Goal: Information Seeking & Learning: Understand process/instructions

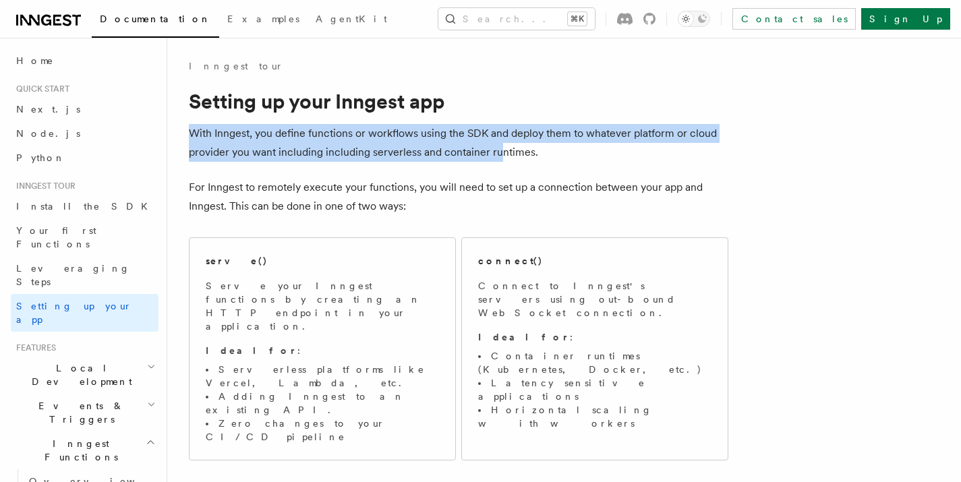
drag, startPoint x: 190, startPoint y: 133, endPoint x: 496, endPoint y: 158, distance: 307.9
click at [496, 158] on p "With Inngest, you define functions or workflows using the SDK and deploy them t…" at bounding box center [459, 143] width 540 height 38
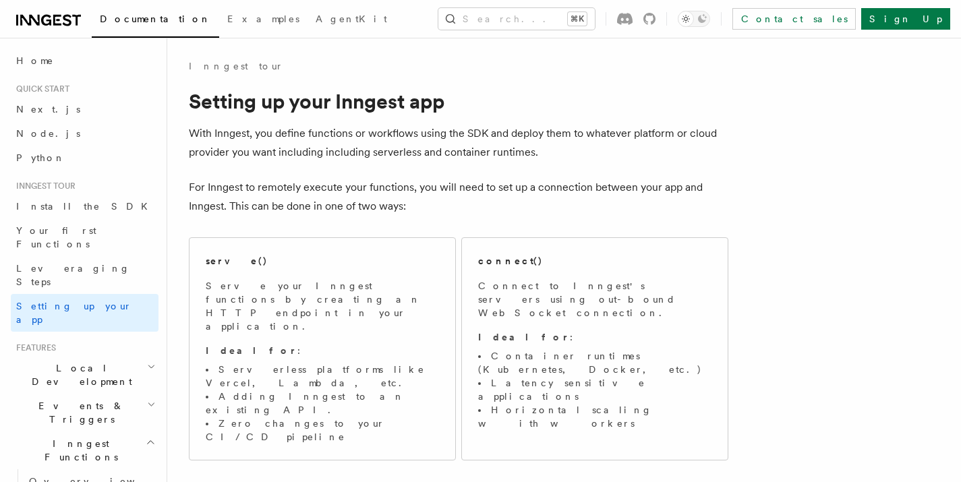
click at [247, 194] on p "For Inngest to remotely execute your functions, you will need to set up a conne…" at bounding box center [459, 197] width 540 height 38
click at [246, 194] on p "For Inngest to remotely execute your functions, you will need to set up a conne…" at bounding box center [459, 197] width 540 height 38
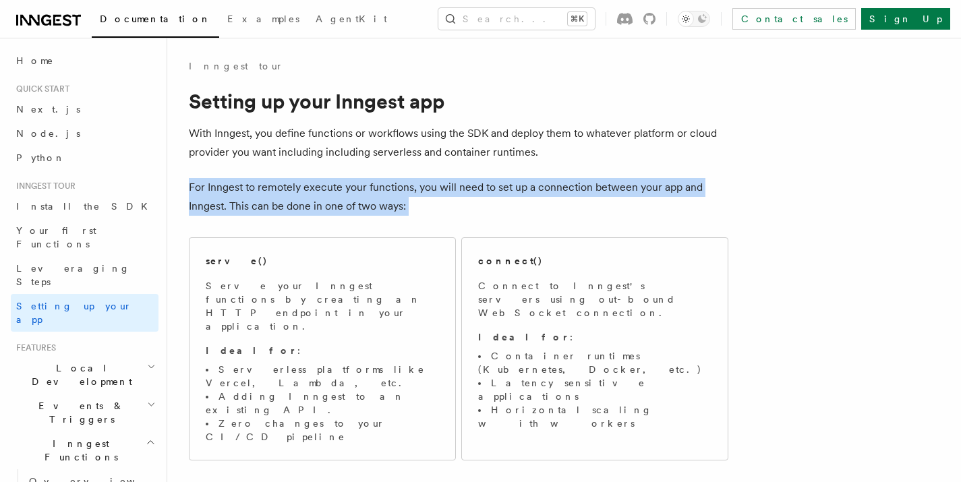
click at [246, 194] on p "For Inngest to remotely execute your functions, you will need to set up a conne…" at bounding box center [459, 197] width 540 height 38
click at [466, 192] on p "For Inngest to remotely execute your functions, you will need to set up a conne…" at bounding box center [459, 197] width 540 height 38
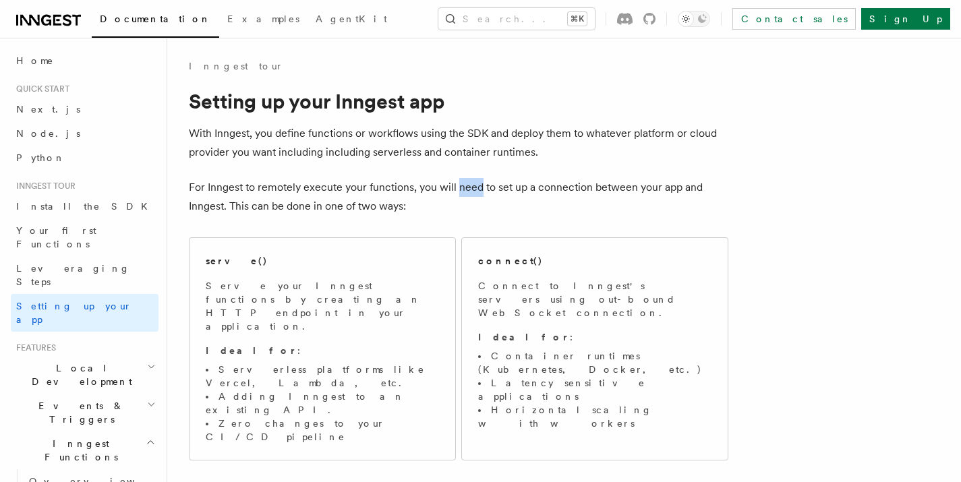
click at [466, 192] on p "For Inngest to remotely execute your functions, you will need to set up a conne…" at bounding box center [459, 197] width 540 height 38
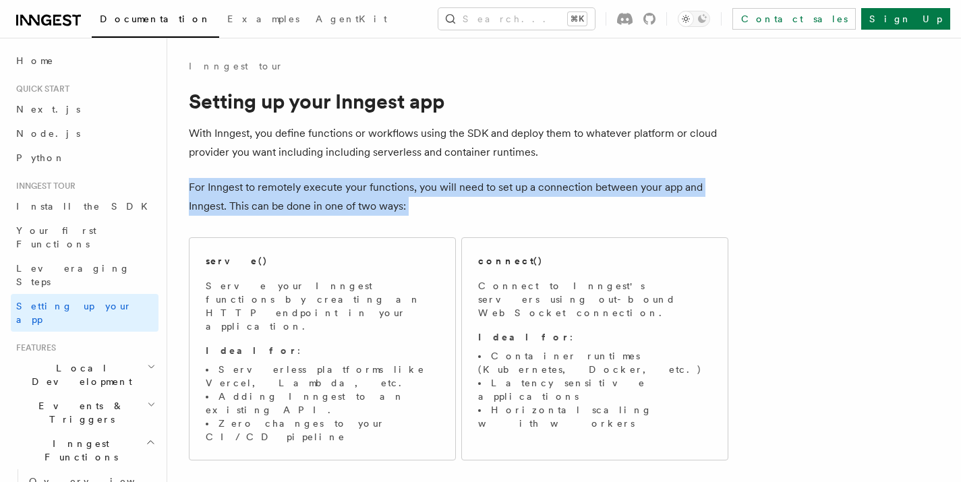
click at [466, 192] on p "For Inngest to remotely execute your functions, you will need to set up a conne…" at bounding box center [459, 197] width 540 height 38
click at [192, 209] on p "For Inngest to remotely execute your functions, you will need to set up a conne…" at bounding box center [459, 197] width 540 height 38
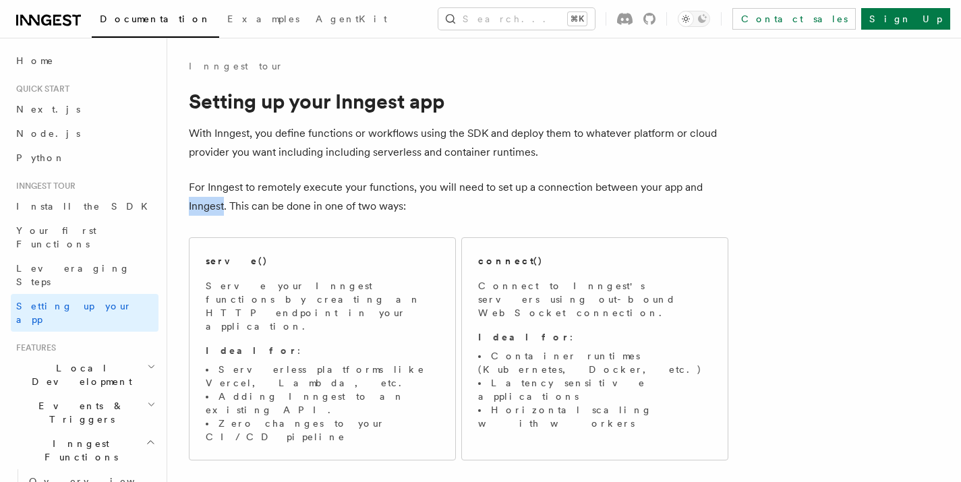
click at [192, 209] on p "For Inngest to remotely execute your functions, you will need to set up a conne…" at bounding box center [459, 197] width 540 height 38
click at [306, 204] on p "For Inngest to remotely execute your functions, you will need to set up a conne…" at bounding box center [459, 197] width 540 height 38
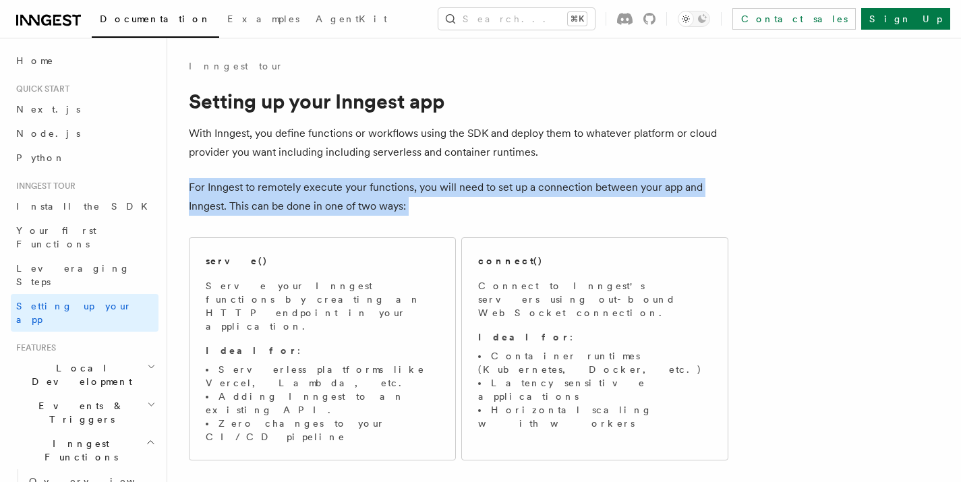
click at [306, 204] on p "For Inngest to remotely execute your functions, you will need to set up a conne…" at bounding box center [459, 197] width 540 height 38
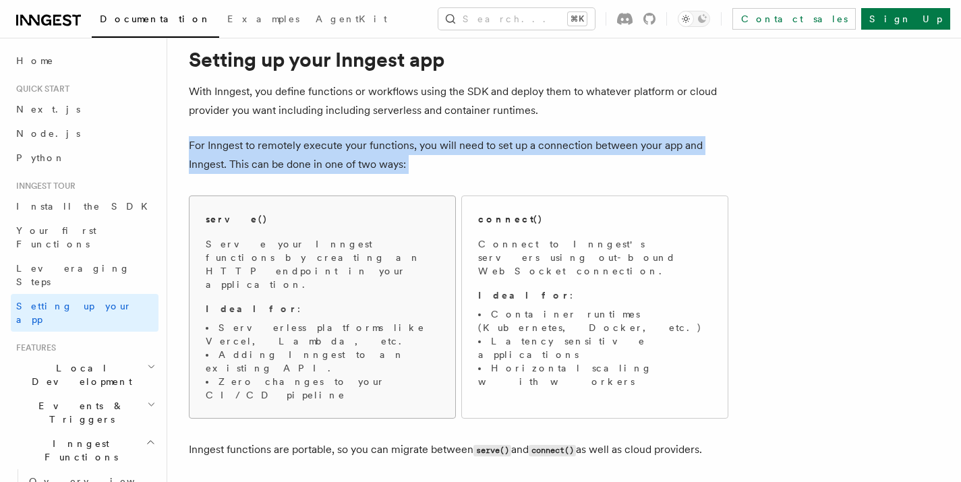
scroll to position [44, 0]
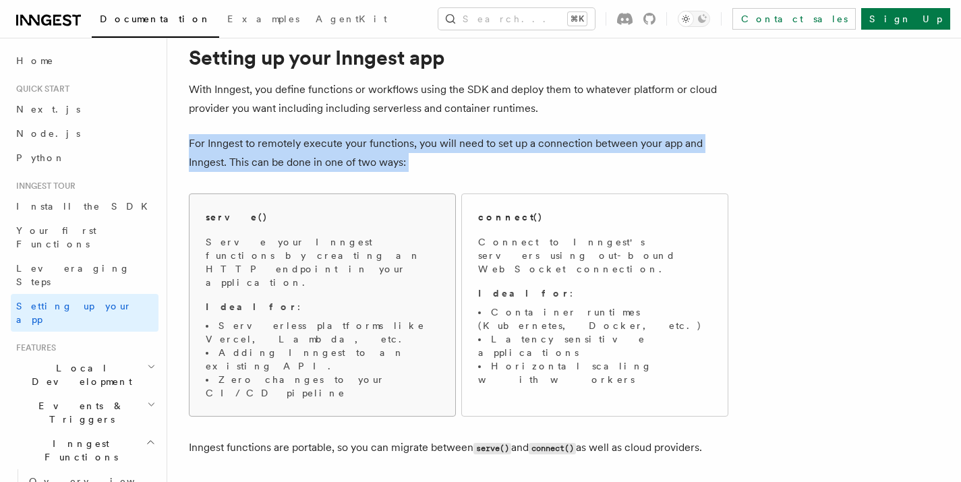
click at [226, 239] on p "Serve your Inngest functions by creating an HTTP endpoint in your application." at bounding box center [322, 262] width 233 height 54
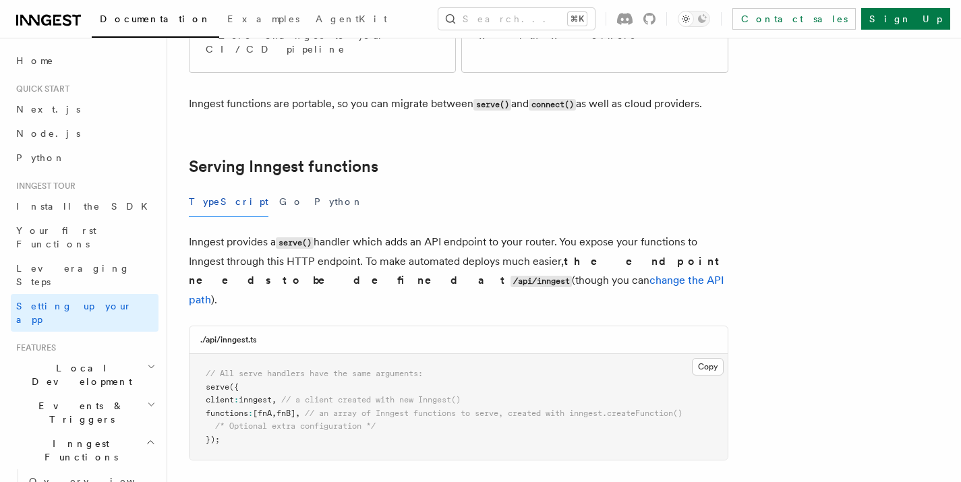
scroll to position [413, 0]
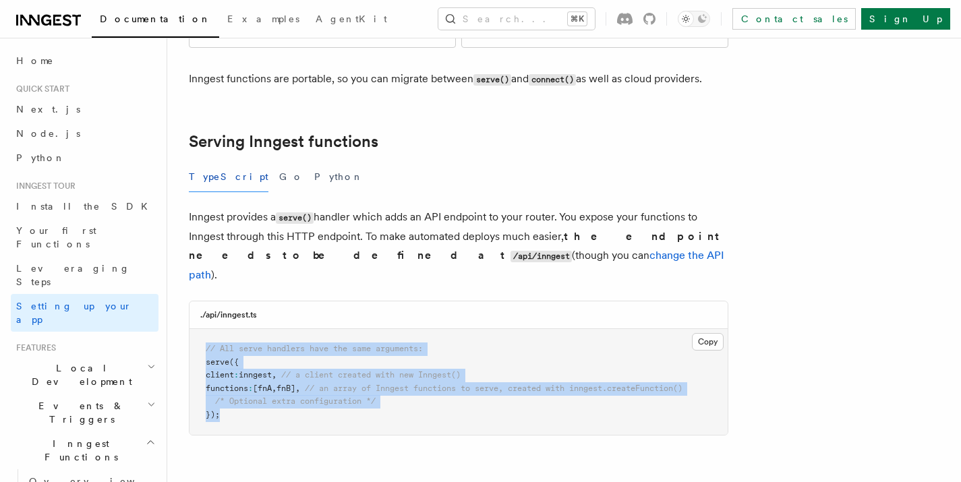
drag, startPoint x: 205, startPoint y: 264, endPoint x: 221, endPoint y: 331, distance: 69.2
click at [221, 331] on pre "// All serve handlers have the same arguments: serve ({ client : inngest , // a…" at bounding box center [459, 382] width 538 height 106
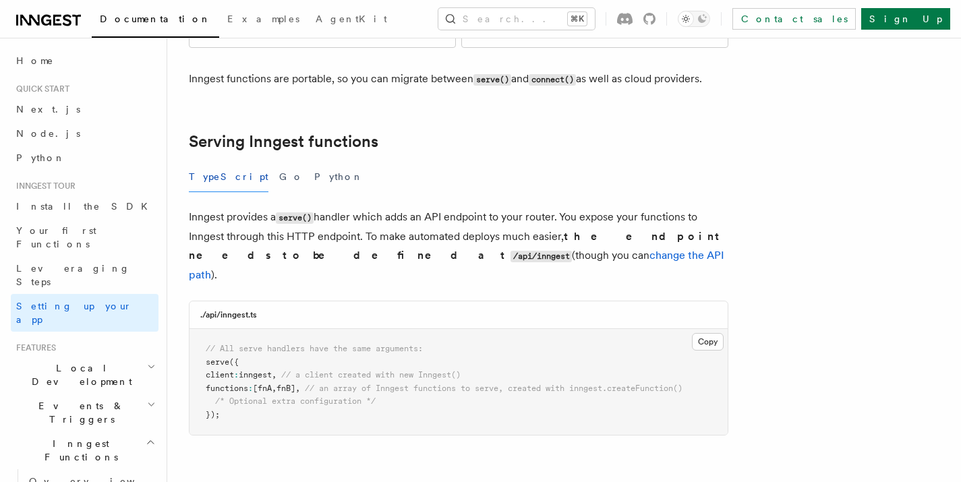
click at [238, 208] on p "Inngest provides a serve() handler which adds an API endpoint to your router. Y…" at bounding box center [459, 246] width 540 height 77
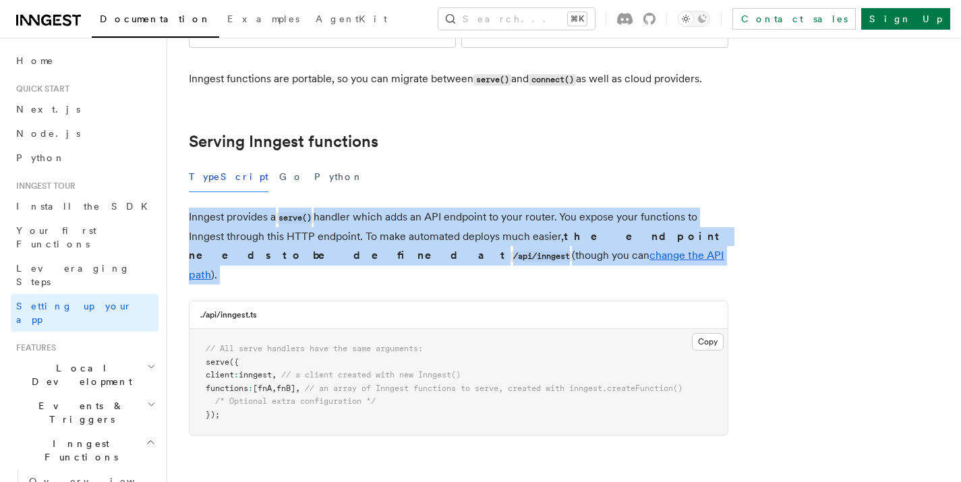
click at [237, 208] on p "Inngest provides a serve() handler which adds an API endpoint to your router. Y…" at bounding box center [459, 246] width 540 height 77
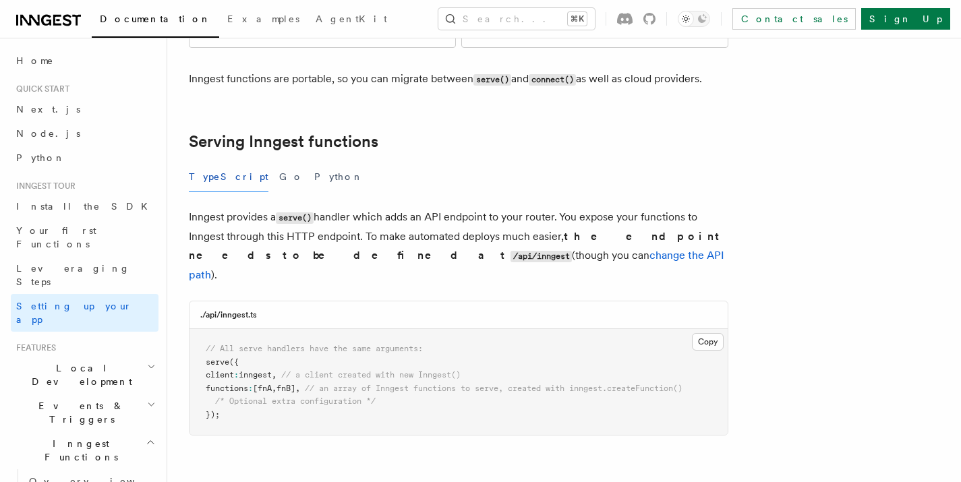
click at [459, 208] on p "Inngest provides a serve() handler which adds an API endpoint to your router. Y…" at bounding box center [459, 246] width 540 height 77
click at [536, 208] on p "Inngest provides a serve() handler which adds an API endpoint to your router. Y…" at bounding box center [459, 246] width 540 height 77
click at [593, 208] on p "Inngest provides a serve() handler which adds an API endpoint to your router. Y…" at bounding box center [459, 246] width 540 height 77
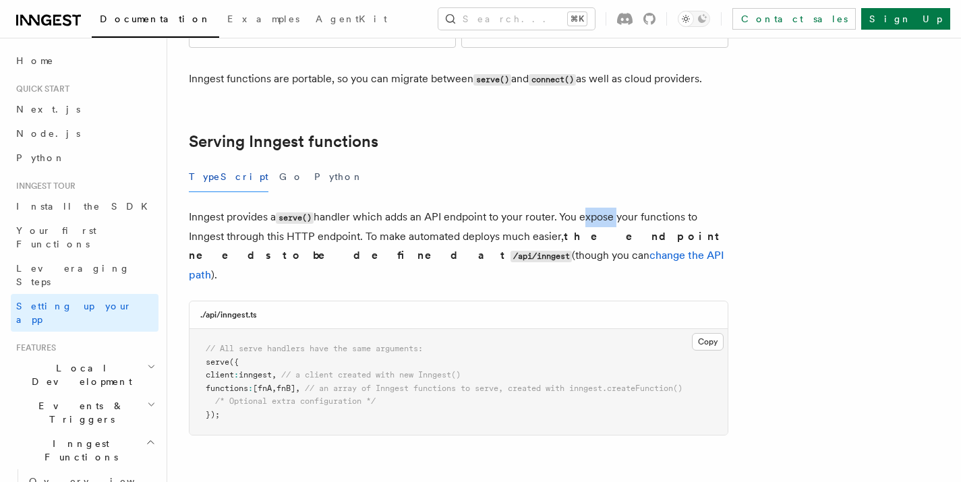
click at [593, 208] on p "Inngest provides a serve() handler which adds an API endpoint to your router. Y…" at bounding box center [459, 246] width 540 height 77
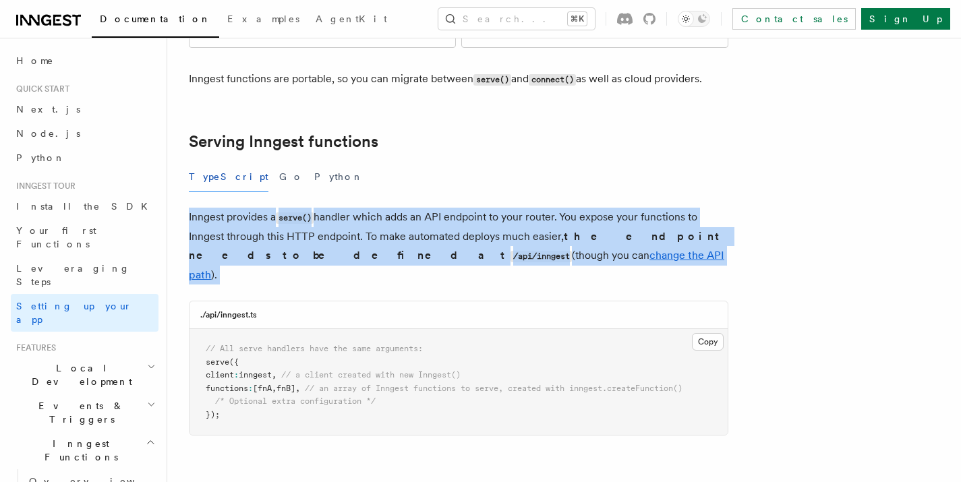
click at [593, 208] on p "Inngest provides a serve() handler which adds an API endpoint to your router. Y…" at bounding box center [459, 246] width 540 height 77
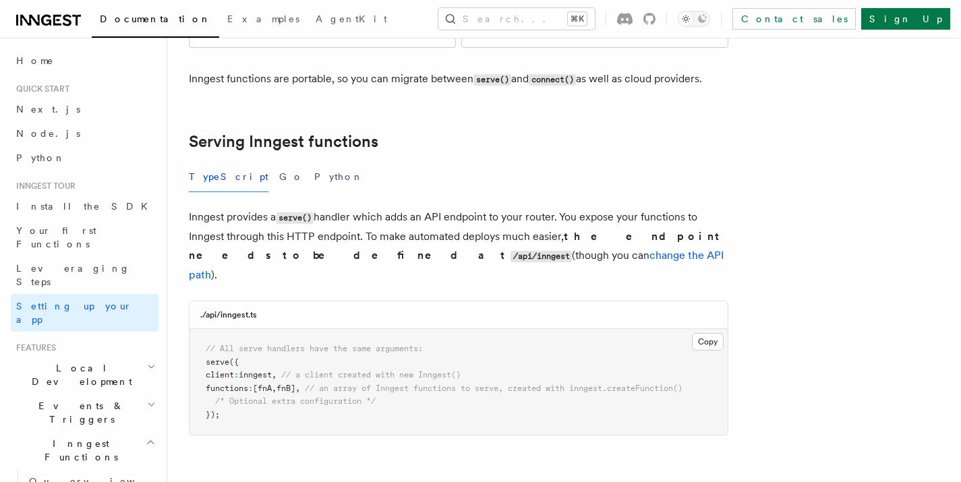
click at [243, 208] on p "Inngest provides a serve() handler which adds an API endpoint to your router. Y…" at bounding box center [459, 246] width 540 height 77
click at [345, 208] on p "Inngest provides a serve() handler which adds an API endpoint to your router. Y…" at bounding box center [459, 246] width 540 height 77
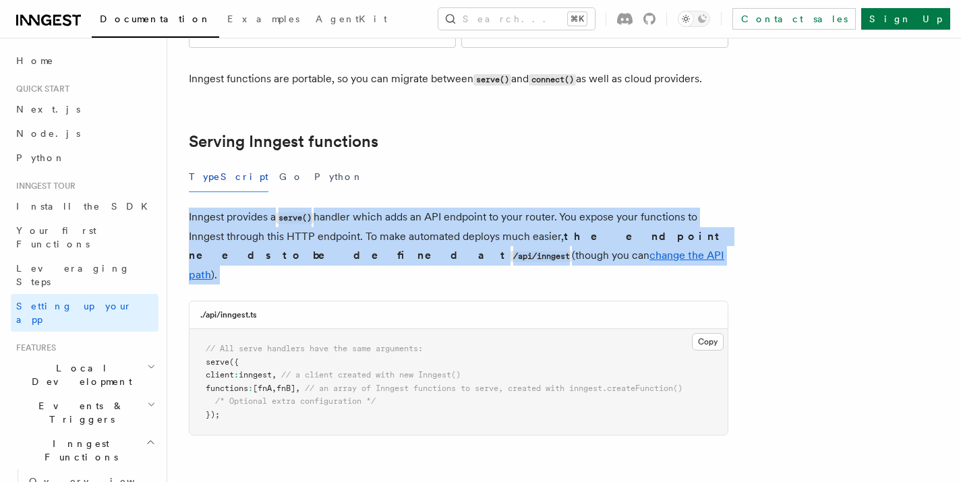
click at [345, 208] on p "Inngest provides a serve() handler which adds an API endpoint to your router. Y…" at bounding box center [459, 246] width 540 height 77
click at [618, 230] on strong "the endpoint needs to be defined at /api/inngest" at bounding box center [457, 246] width 536 height 32
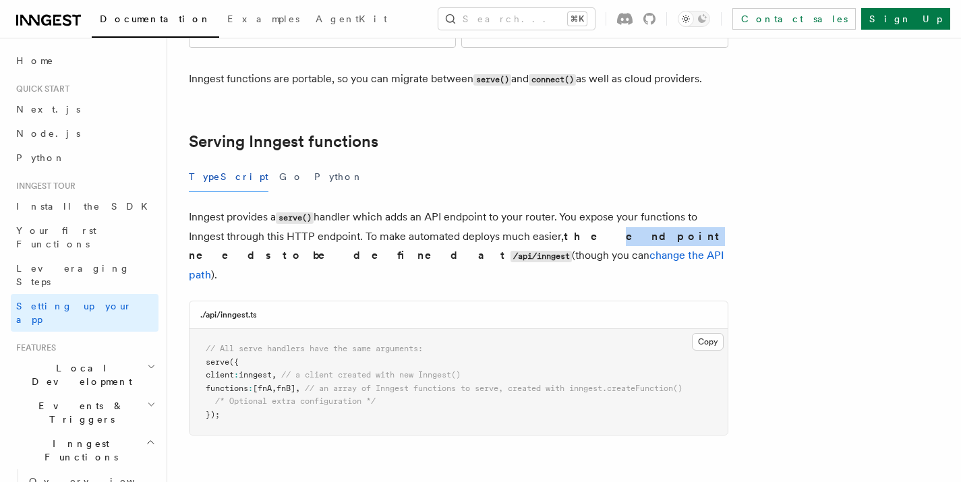
click at [618, 230] on strong "the endpoint needs to be defined at /api/inngest" at bounding box center [457, 246] width 536 height 32
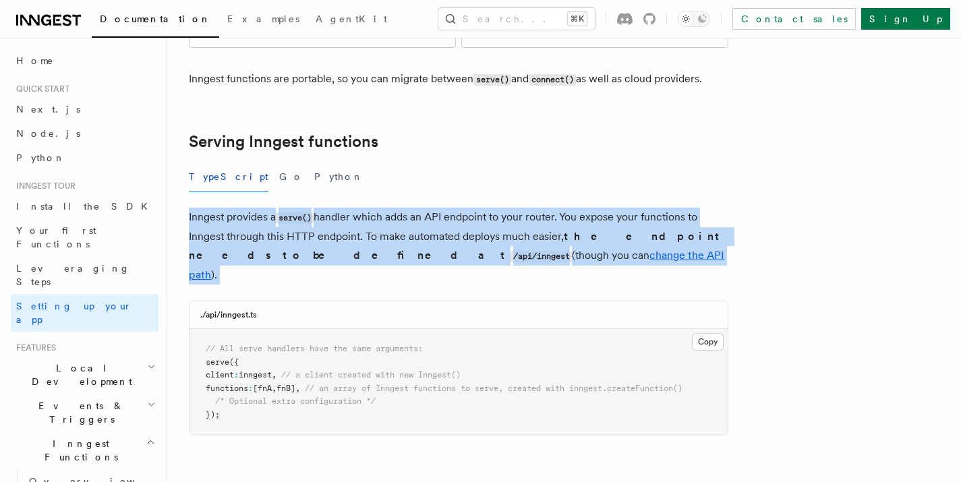
click at [618, 230] on strong "the endpoint needs to be defined at /api/inngest" at bounding box center [457, 246] width 536 height 32
click at [511, 251] on code "/api/inngest" at bounding box center [541, 256] width 61 height 11
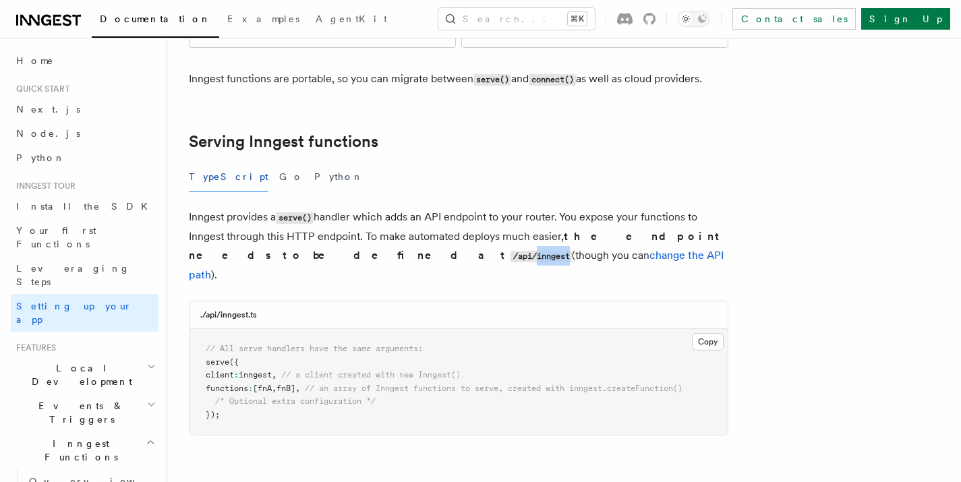
click at [511, 251] on code "/api/inngest" at bounding box center [541, 256] width 61 height 11
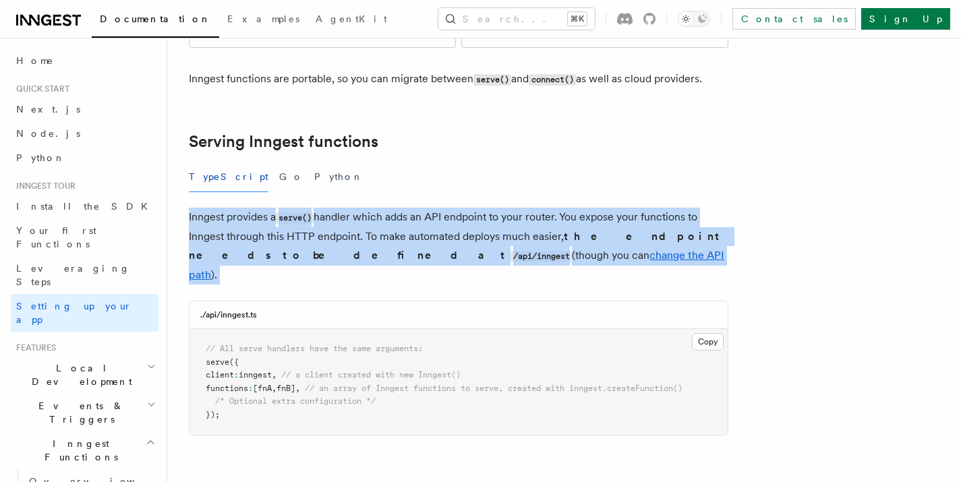
click at [511, 251] on code "/api/inngest" at bounding box center [541, 256] width 61 height 11
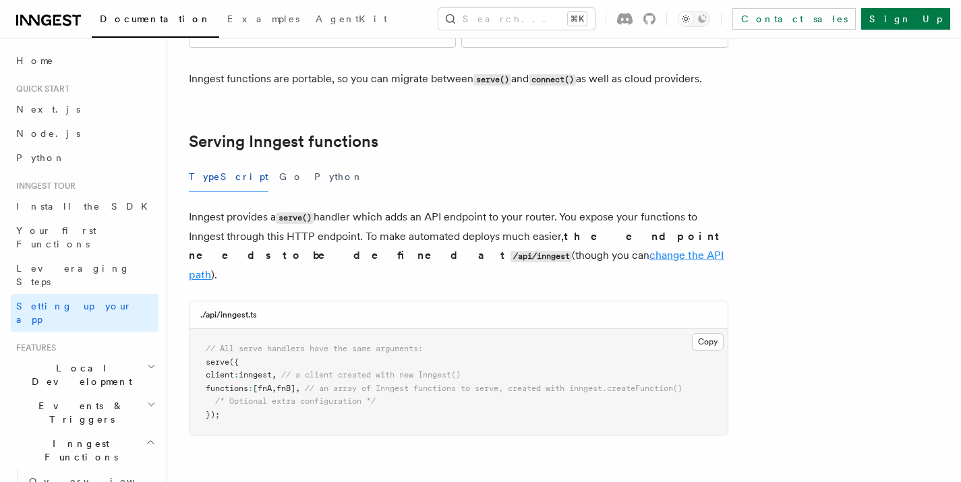
click at [409, 249] on link "change the API path" at bounding box center [456, 265] width 535 height 32
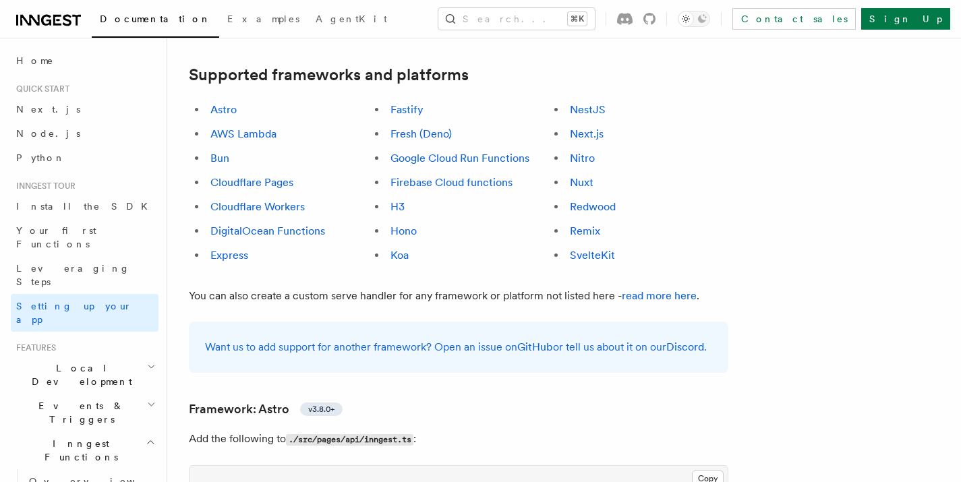
scroll to position [703, 0]
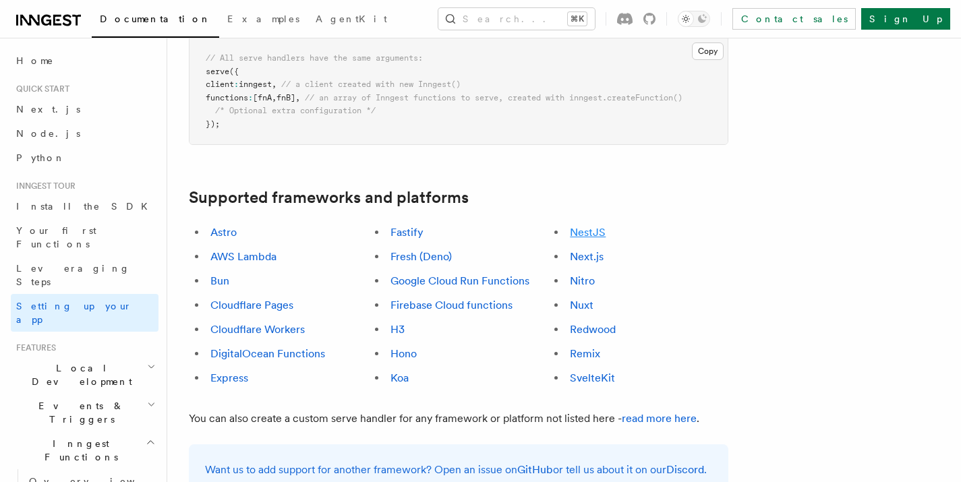
click at [589, 226] on link "NestJS" at bounding box center [588, 232] width 36 height 13
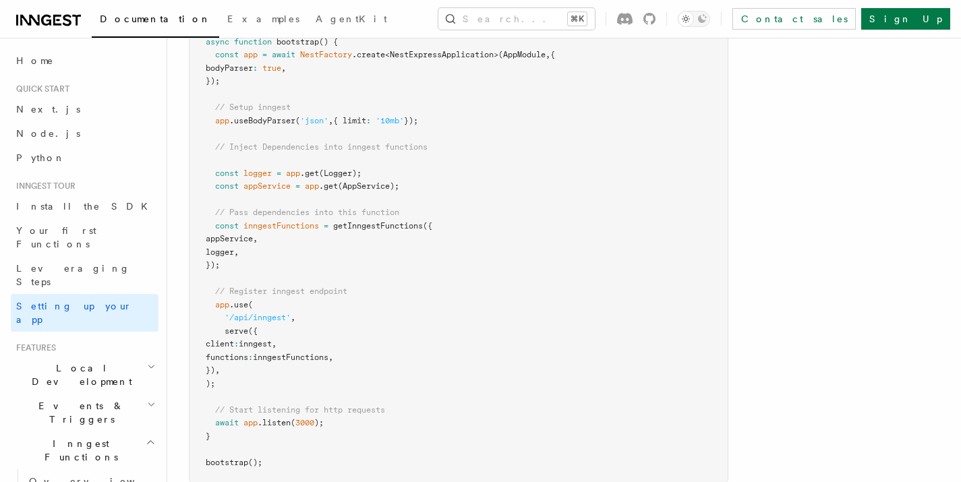
scroll to position [7792, 0]
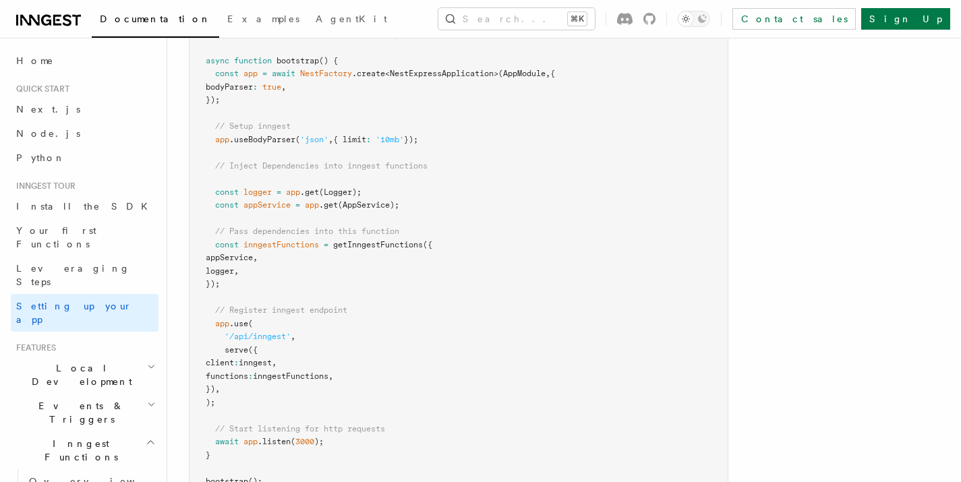
click at [377, 240] on span "getInngestFunctions" at bounding box center [378, 244] width 90 height 9
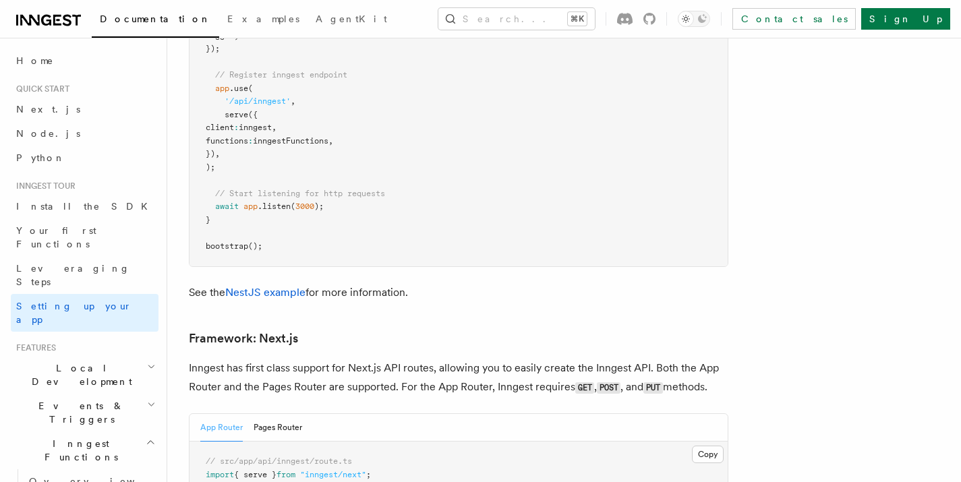
scroll to position [8111, 0]
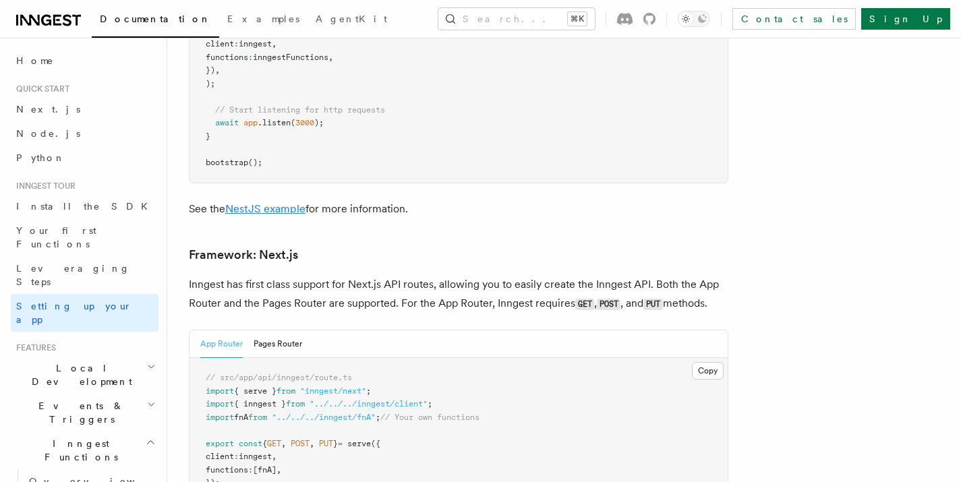
click at [248, 202] on link "NestJS example" at bounding box center [265, 208] width 80 height 13
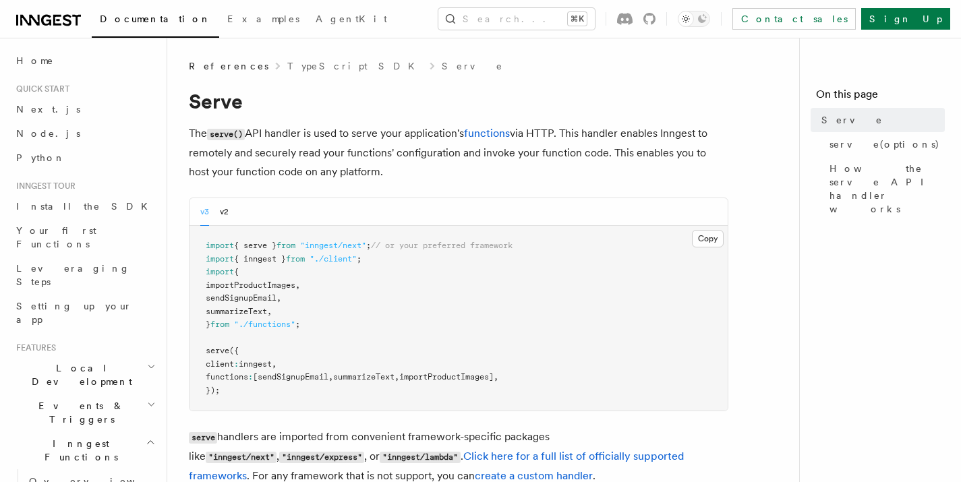
click at [432, 134] on p "The serve() API handler is used to serve your application's functions via HTTP.…" at bounding box center [459, 152] width 540 height 57
click at [606, 140] on p "The serve() API handler is used to serve your application's functions via HTTP.…" at bounding box center [459, 152] width 540 height 57
click at [208, 158] on p "The serve() API handler is used to serve your application's functions via HTTP.…" at bounding box center [459, 152] width 540 height 57
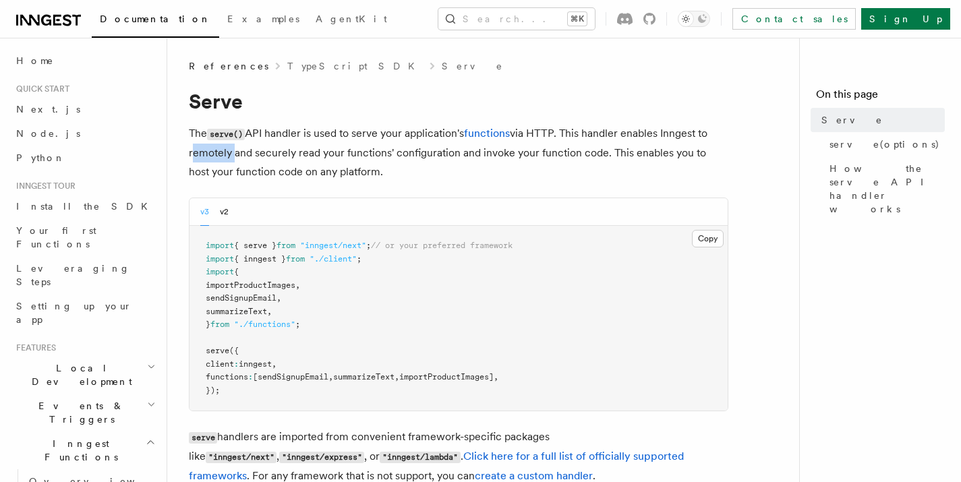
click at [208, 158] on p "The serve() API handler is used to serve your application's functions via HTTP.…" at bounding box center [459, 152] width 540 height 57
click at [269, 156] on p "The serve() API handler is used to serve your application's functions via HTTP.…" at bounding box center [459, 152] width 540 height 57
click at [372, 154] on p "The serve() API handler is used to serve your application's functions via HTTP.…" at bounding box center [459, 152] width 540 height 57
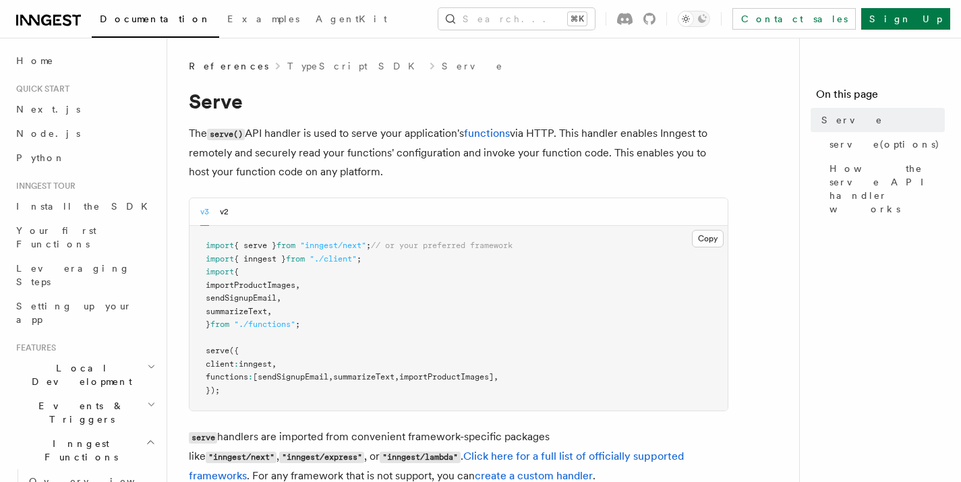
click at [419, 156] on p "The serve() API handler is used to serve your application's functions via HTTP.…" at bounding box center [459, 152] width 540 height 57
click at [500, 152] on p "The serve() API handler is used to serve your application's functions via HTTP.…" at bounding box center [459, 152] width 540 height 57
click at [552, 154] on p "The serve() API handler is used to serve your application's functions via HTTP.…" at bounding box center [459, 152] width 540 height 57
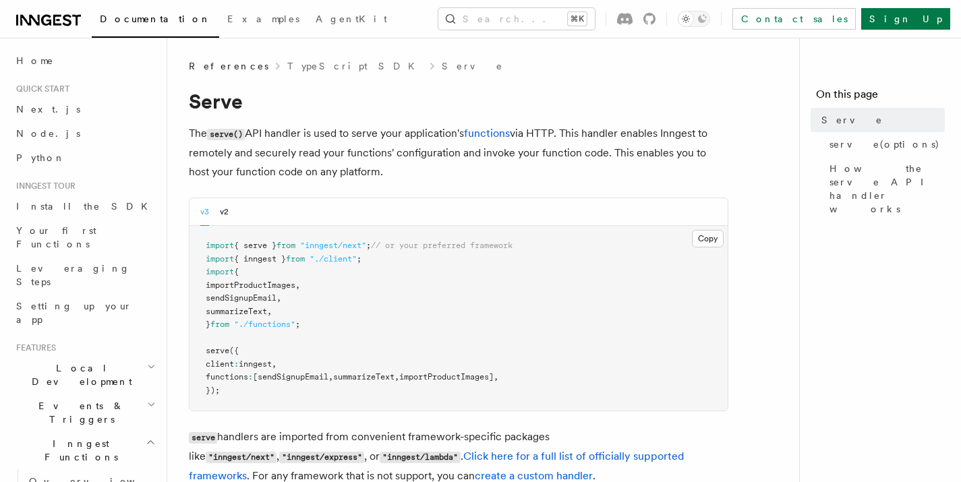
click at [552, 154] on p "The serve() API handler is used to serve your application's functions via HTTP.…" at bounding box center [459, 152] width 540 height 57
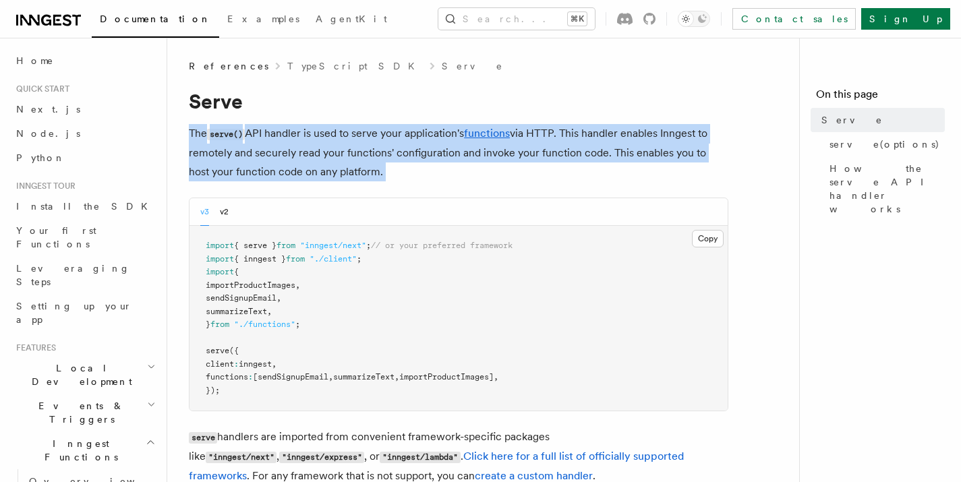
click at [552, 154] on p "The serve() API handler is used to serve your application's functions via HTTP.…" at bounding box center [459, 152] width 540 height 57
click at [241, 173] on p "The serve() API handler is used to serve your application's functions via HTTP.…" at bounding box center [459, 152] width 540 height 57
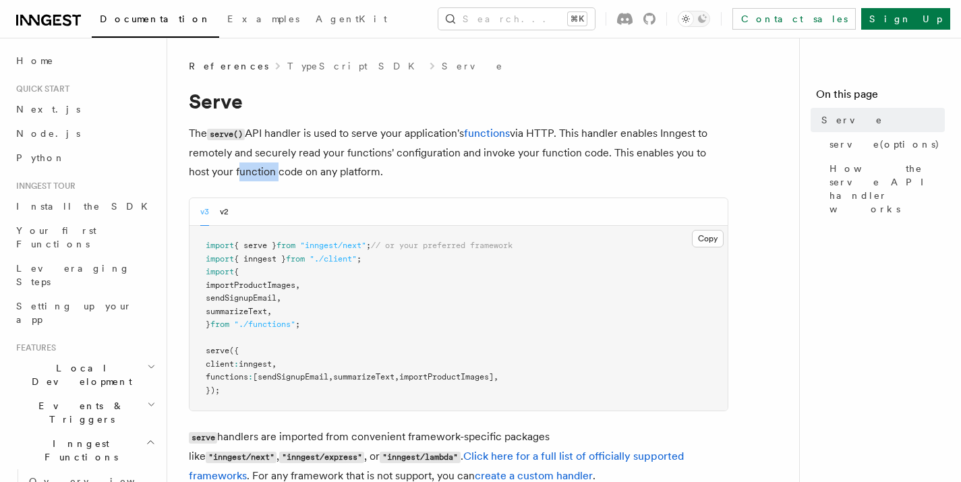
click at [241, 173] on p "The serve() API handler is used to serve your application's functions via HTTP.…" at bounding box center [459, 152] width 540 height 57
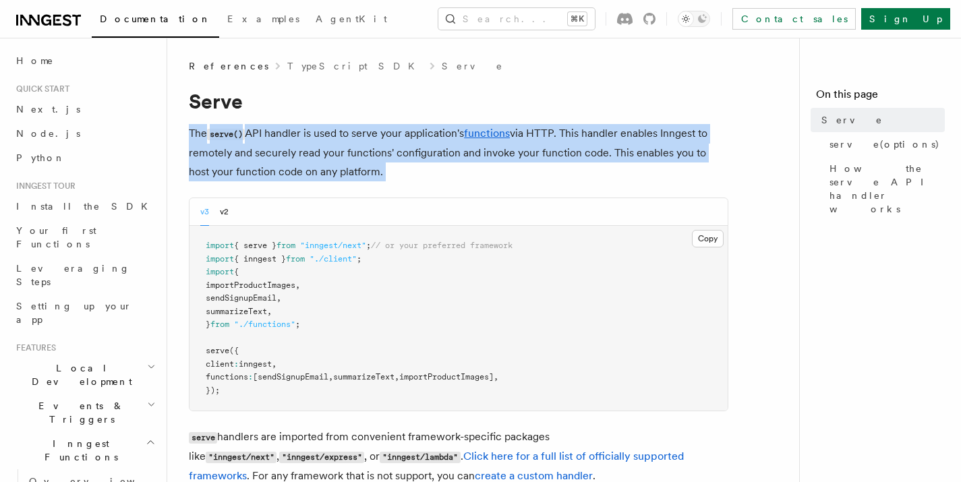
click at [241, 173] on p "The serve() API handler is used to serve your application's functions via HTTP.…" at bounding box center [459, 152] width 540 height 57
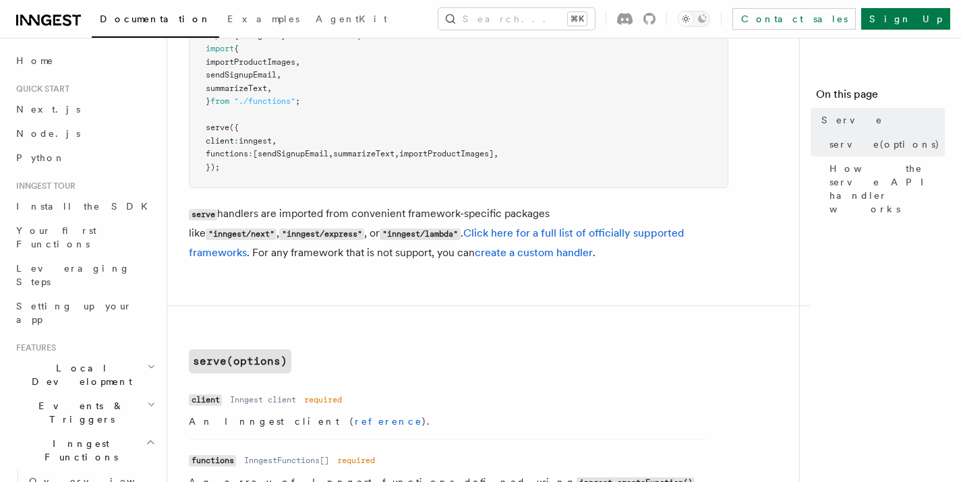
scroll to position [224, 0]
click at [382, 213] on p "serve handlers are imported from convenient framework-specific packages like "i…" at bounding box center [459, 233] width 540 height 58
drag, startPoint x: 266, startPoint y: 252, endPoint x: 375, endPoint y: 258, distance: 109.5
click at [375, 258] on p "serve handlers are imported from convenient framework-specific packages like "i…" at bounding box center [459, 233] width 540 height 58
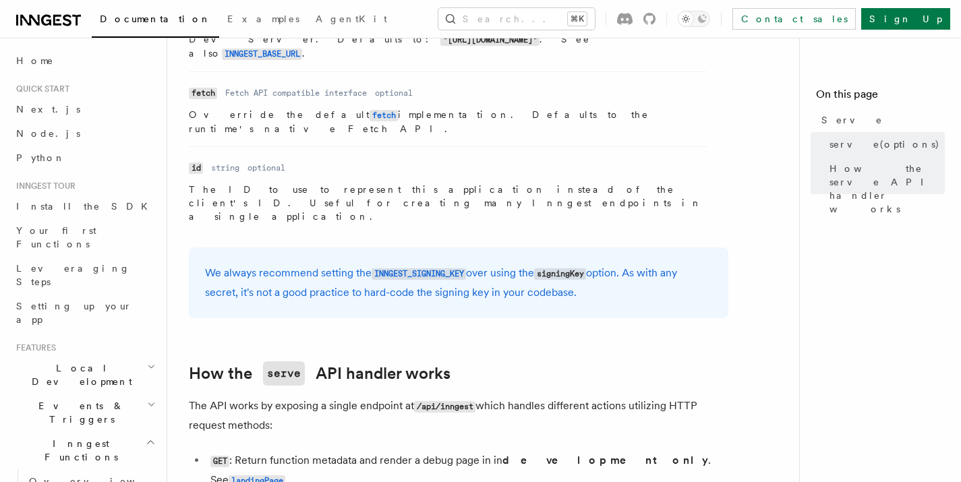
scroll to position [1316, 0]
